Goal: Task Accomplishment & Management: Use online tool/utility

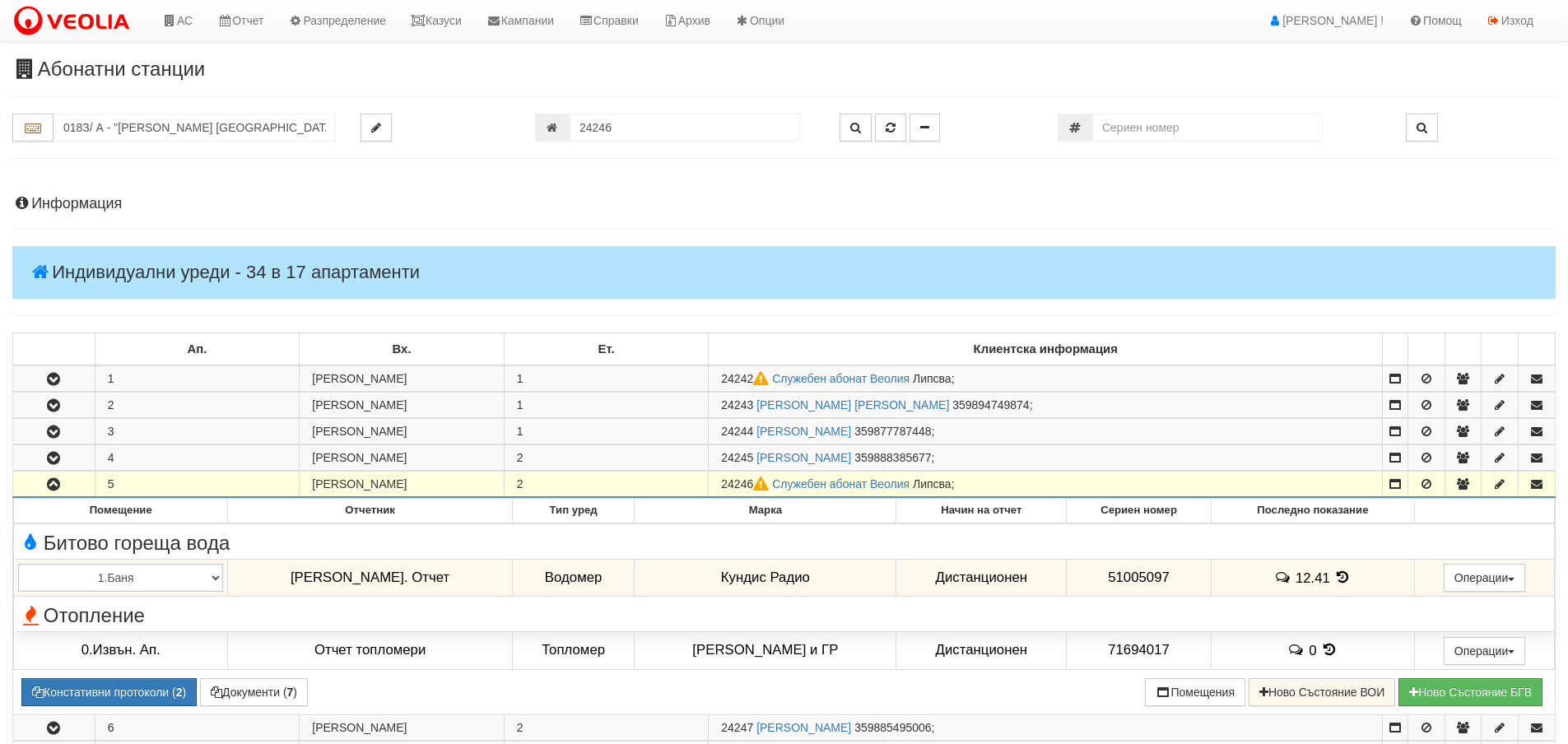
scroll to position [266, 0]
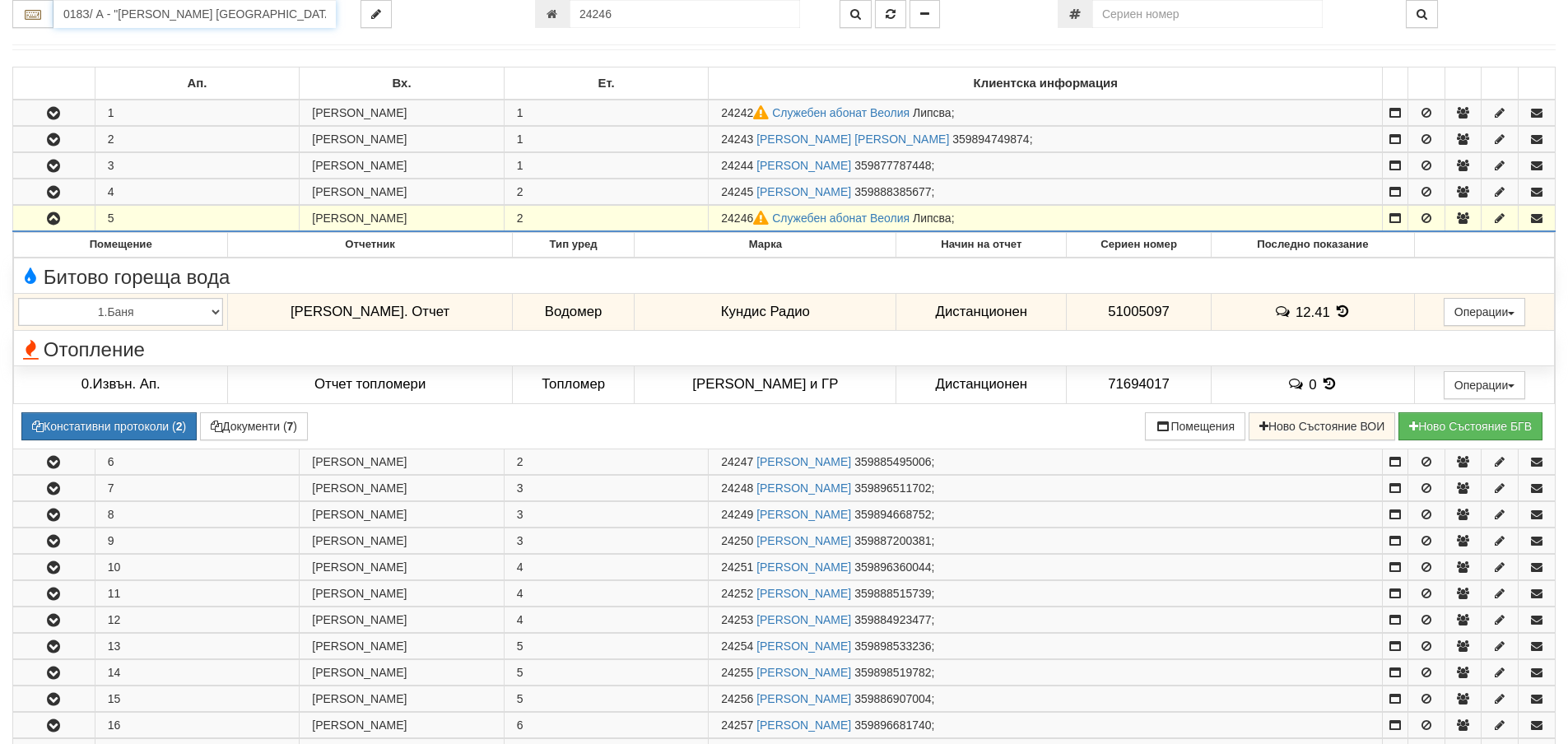
click at [109, 17] on input "018З/ А - "[PERSON_NAME] [GEOGRAPHIC_DATA] " ЕАД" at bounding box center [194, 14] width 282 height 28
click at [134, 57] on div "014/1.2 - ул. [PERSON_NAME] - "ВЕОЛИЯ"" at bounding box center [194, 59] width 277 height 19
type input "014/1.2 - ул. [PERSON_NAME] - "ВЕОЛИЯ""
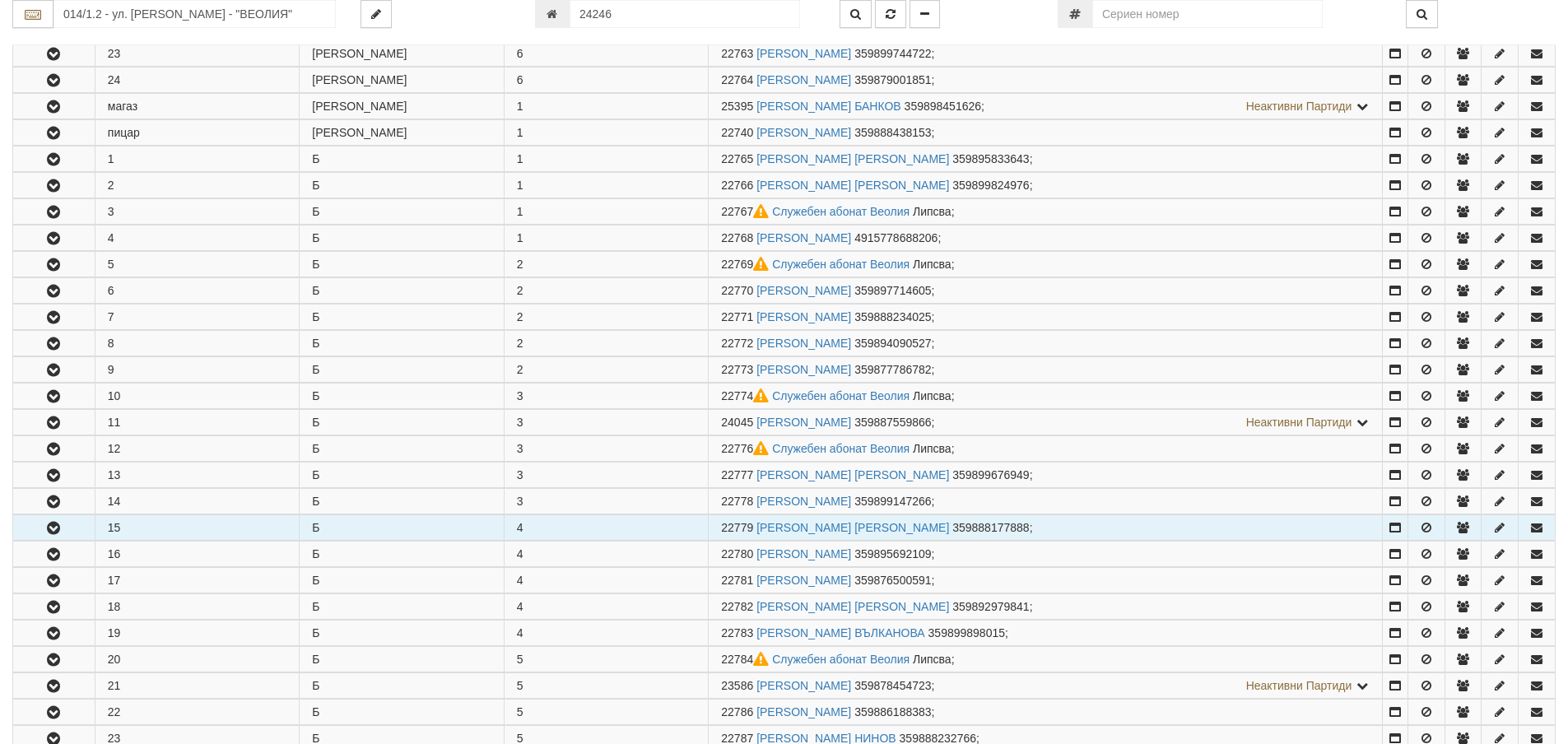
scroll to position [905, 0]
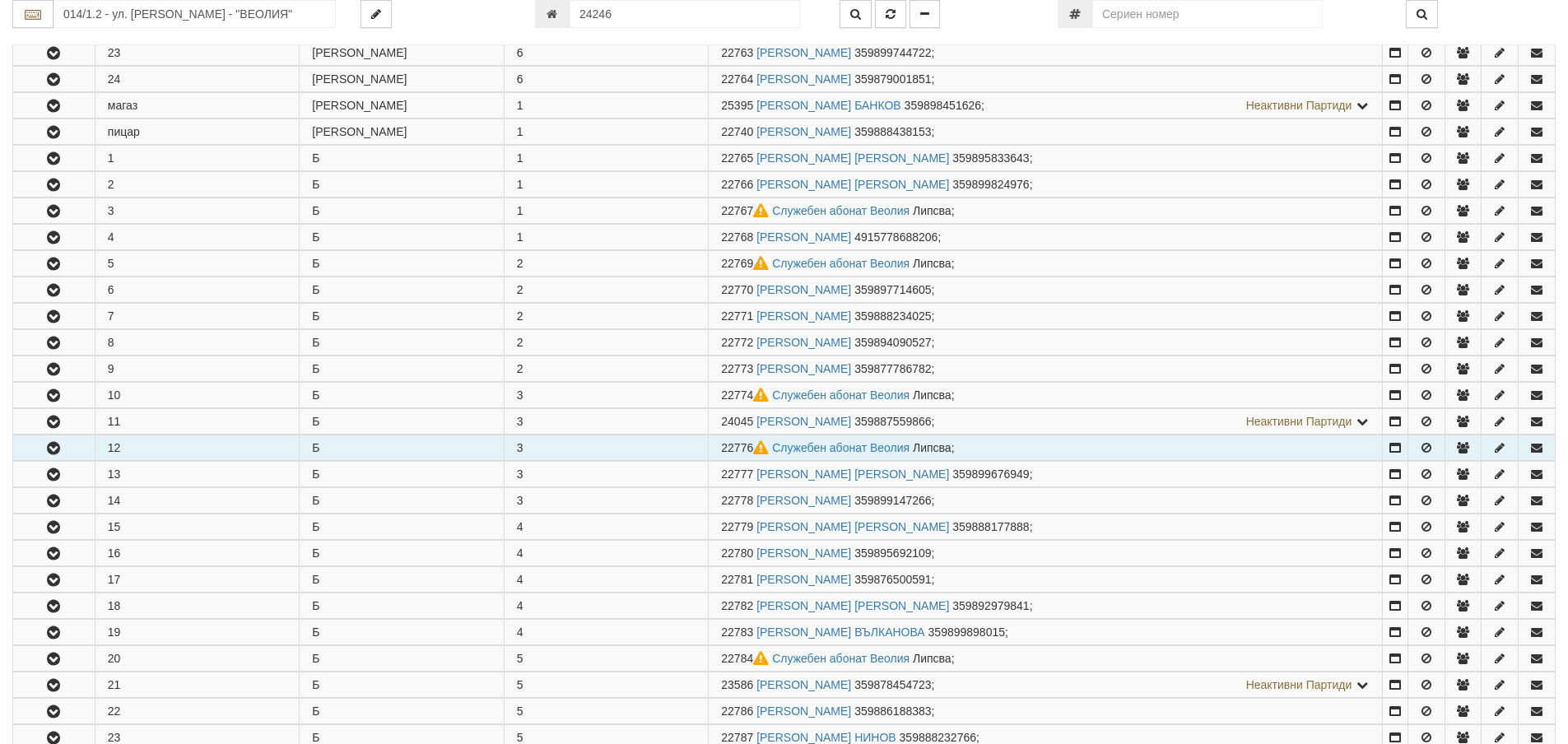
click at [55, 446] on icon "button" at bounding box center [53, 448] width 20 height 12
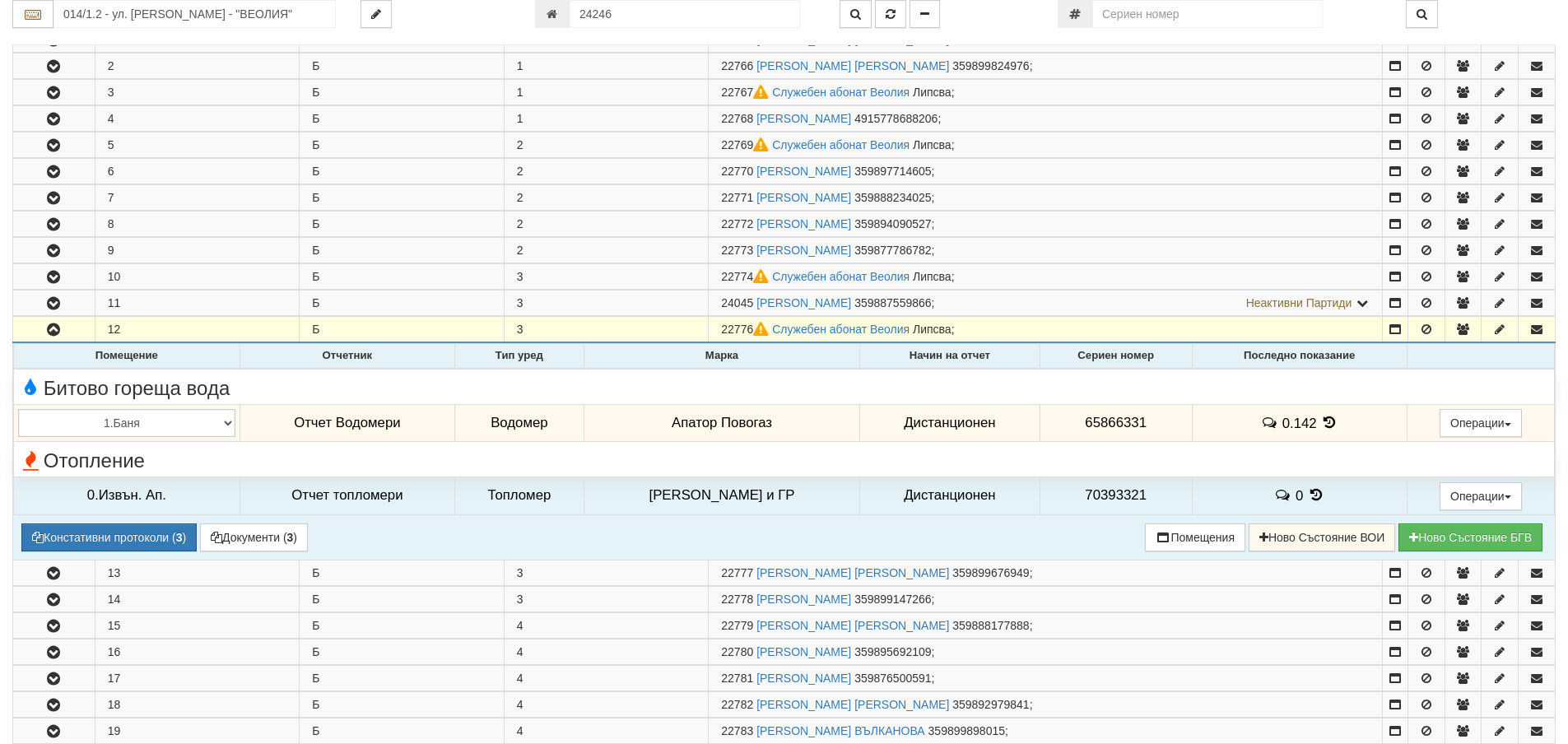
scroll to position [1070, 0]
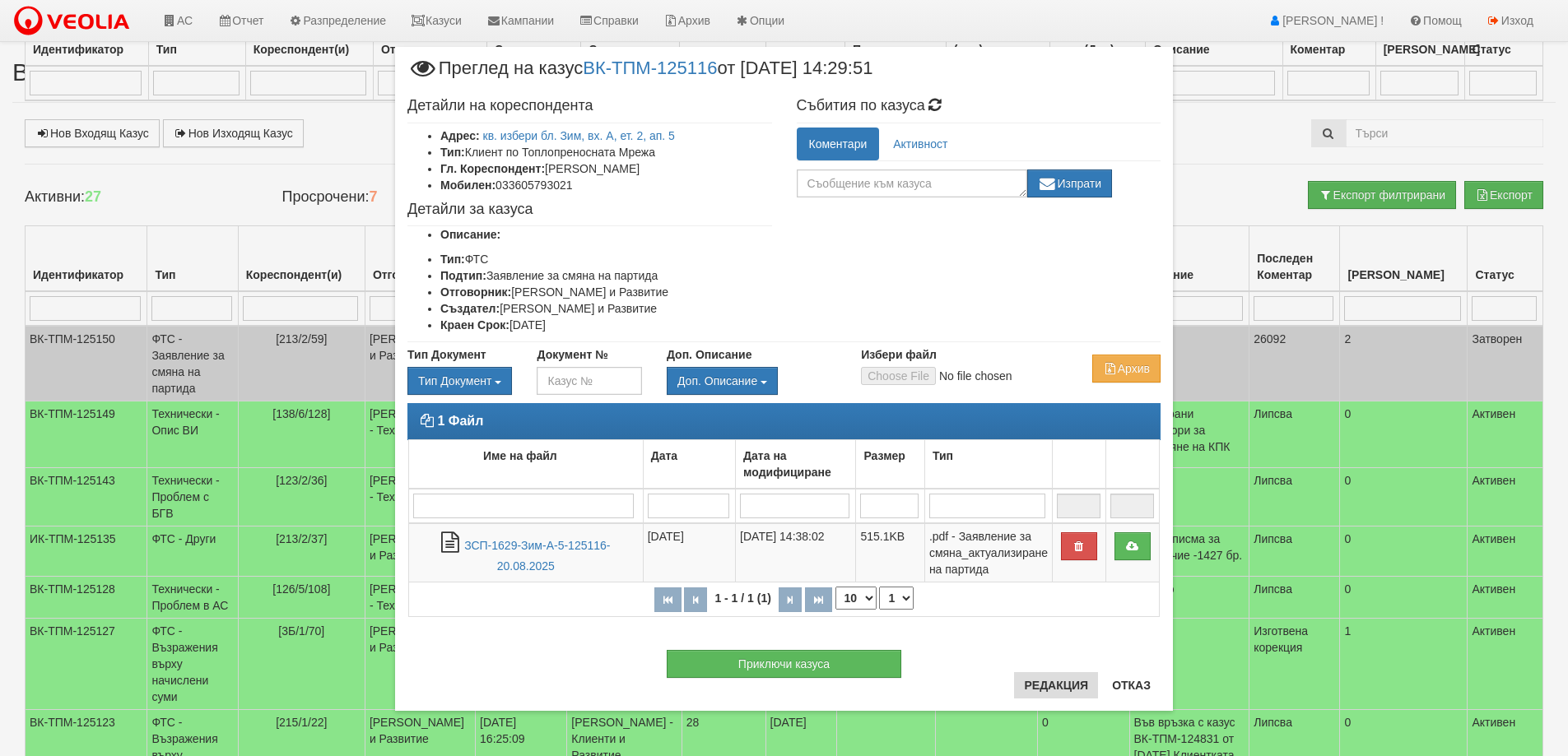
scroll to position [456, 0]
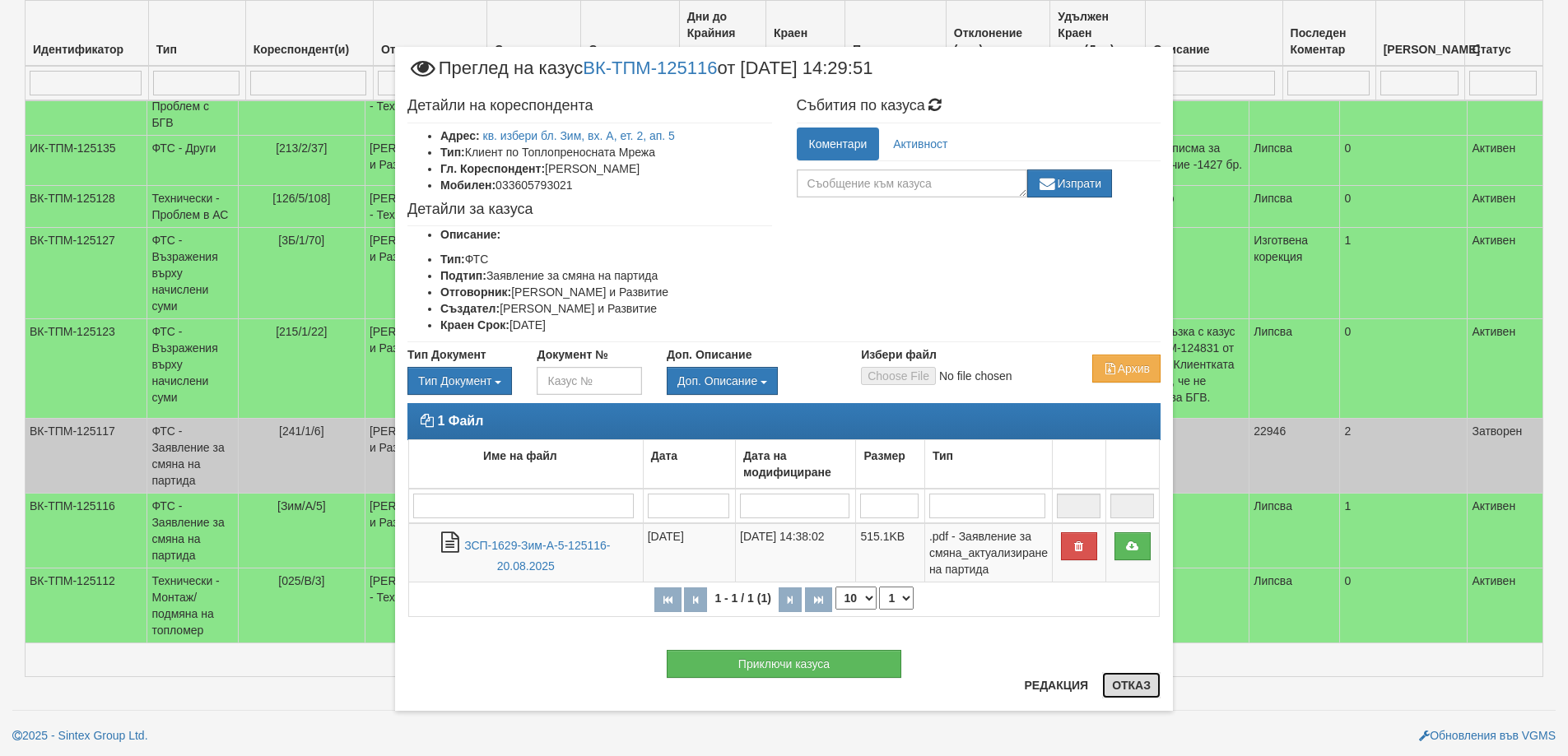
click at [1139, 686] on button "Отказ" at bounding box center [1130, 685] width 59 height 26
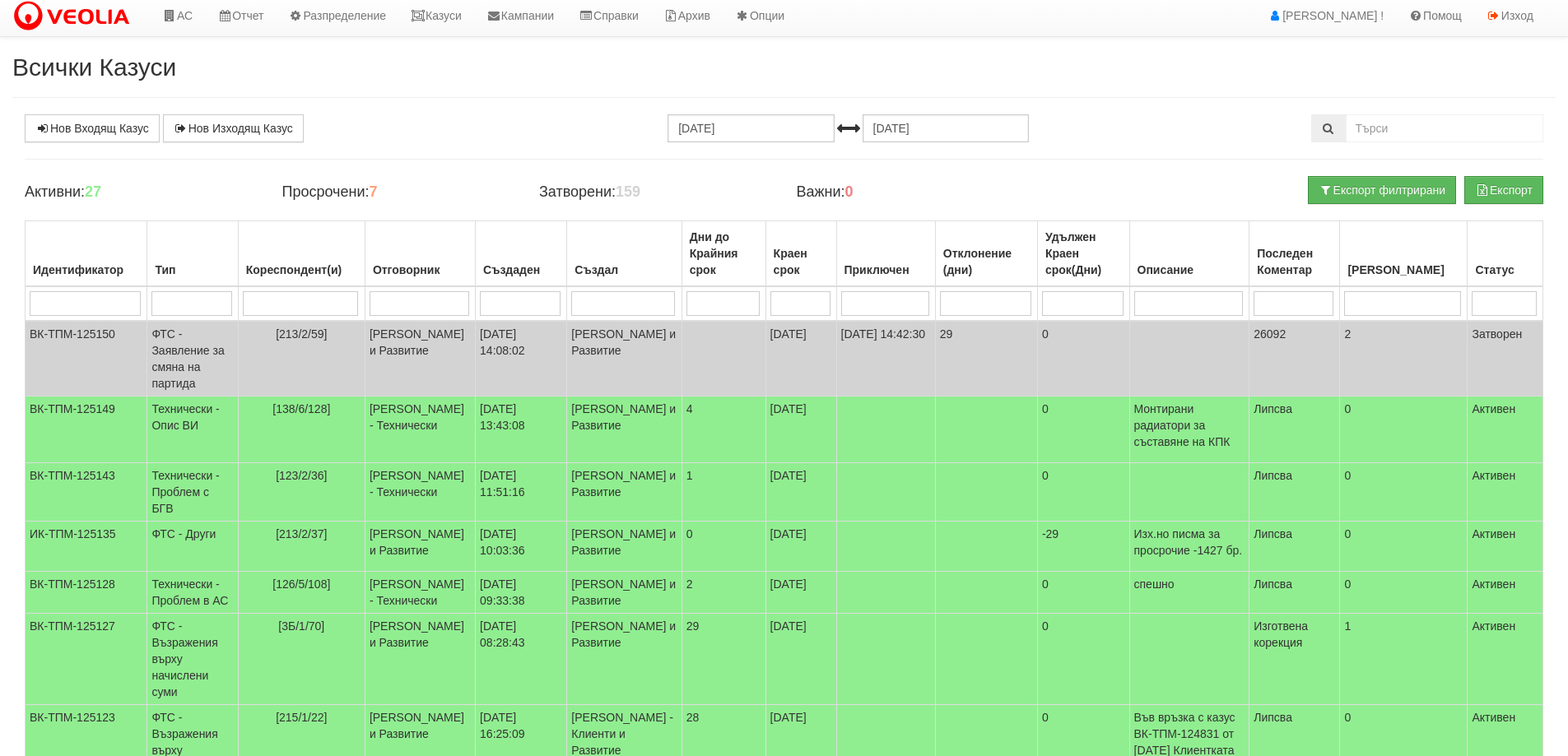
scroll to position [0, 0]
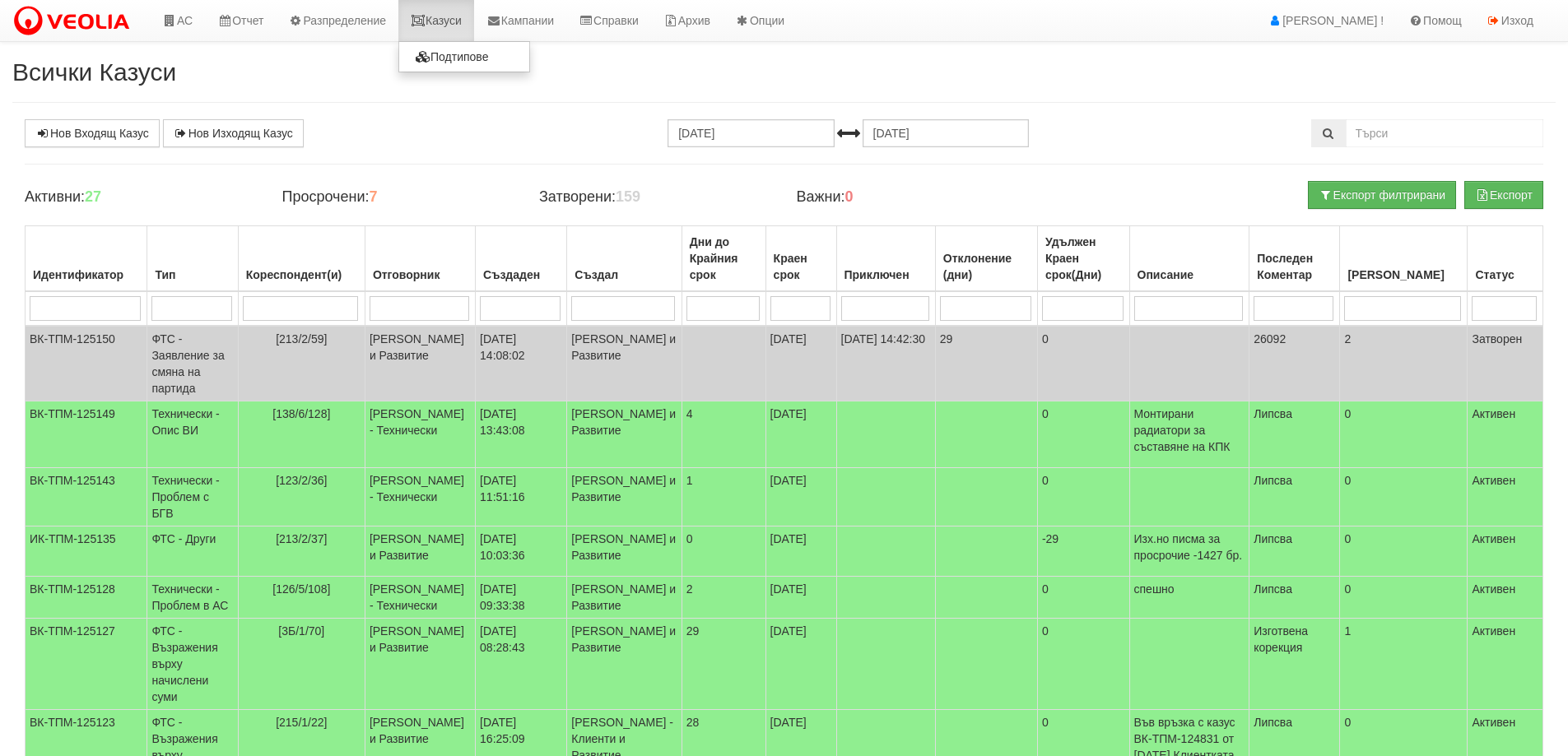
click at [448, 17] on link "Казуси" at bounding box center [437, 21] width 76 height 41
